Goal: Find contact information: Find contact information

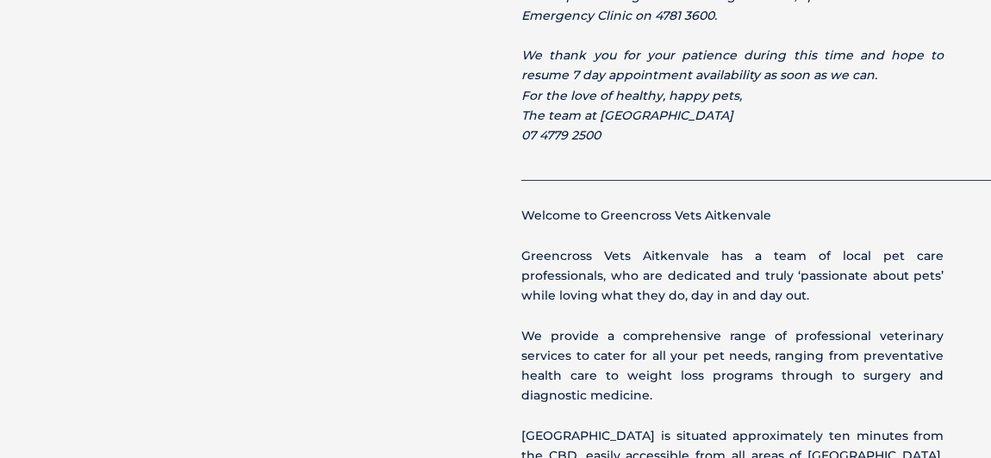
scroll to position [861, 0]
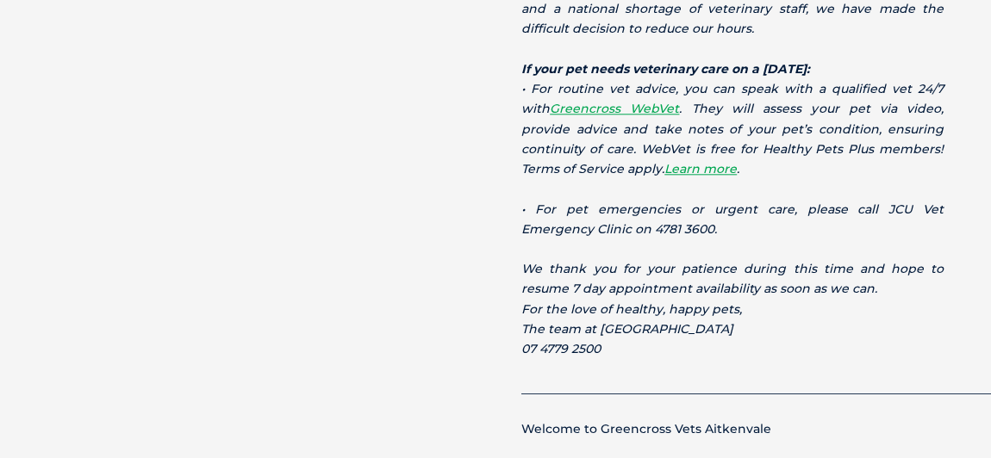
click at [670, 200] on p "• For pet emergencies or urgent care, please call JCU Vet Emergency Clinic on 4…" at bounding box center [732, 250] width 422 height 100
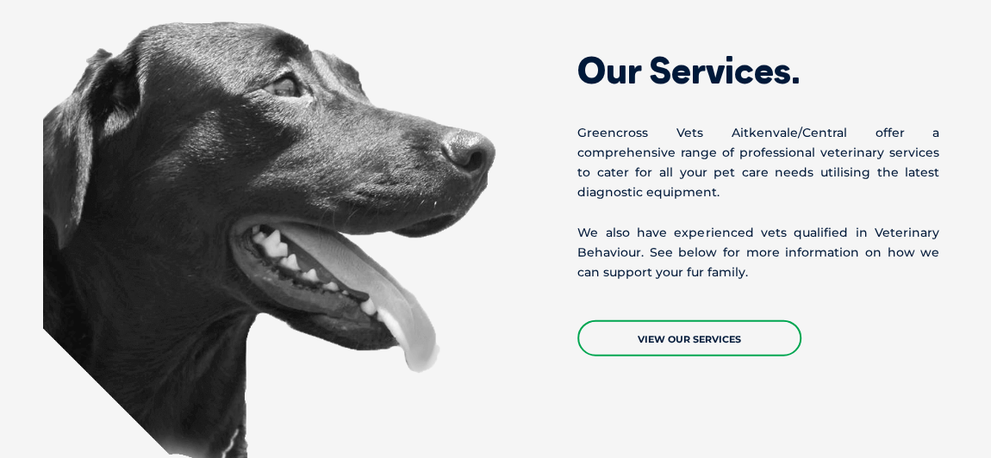
scroll to position [2507, 0]
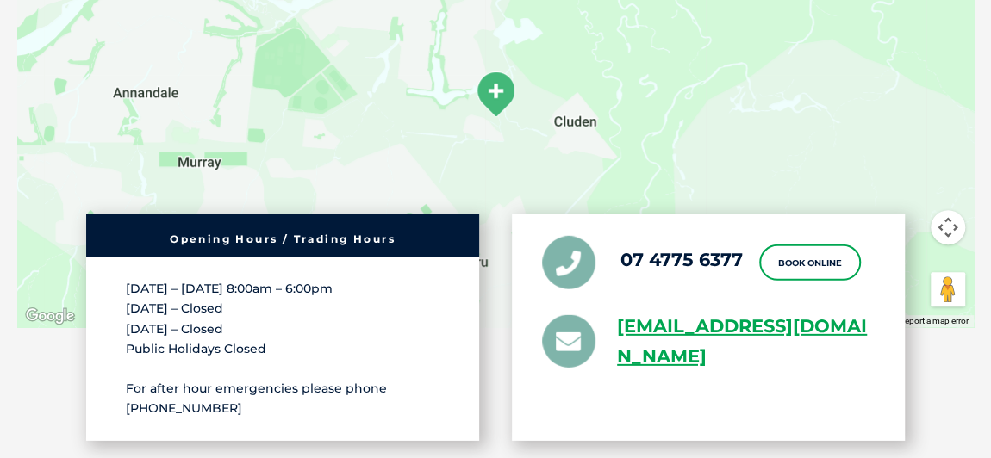
scroll to position [3682, 0]
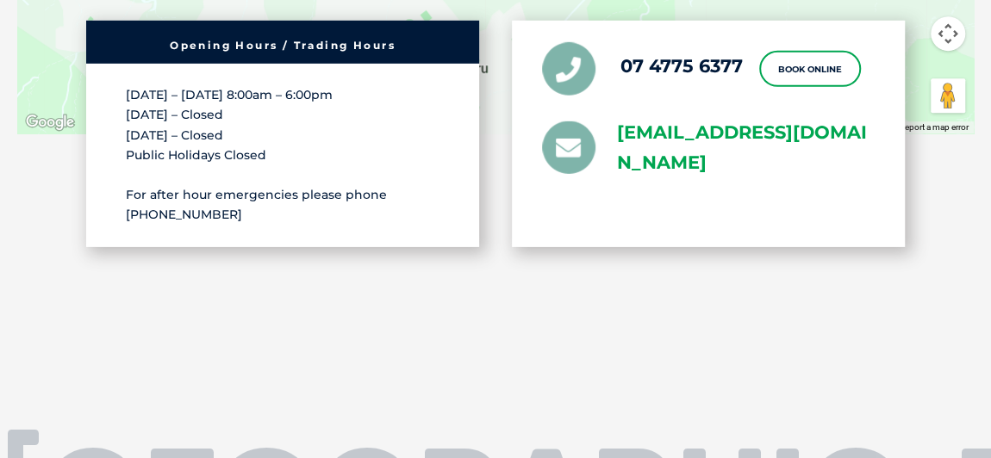
drag, startPoint x: 614, startPoint y: 125, endPoint x: 840, endPoint y: 145, distance: 227.5
click at [840, 145] on li "[EMAIL_ADDRESS][DOMAIN_NAME]" at bounding box center [708, 148] width 333 height 60
